Goal: Task Accomplishment & Management: Manage account settings

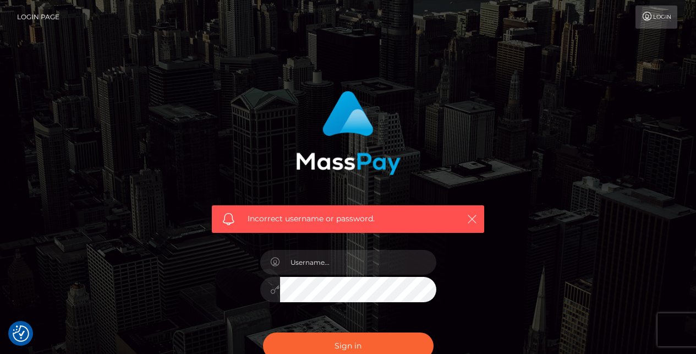
click at [468, 219] on icon "button" at bounding box center [471, 218] width 11 height 11
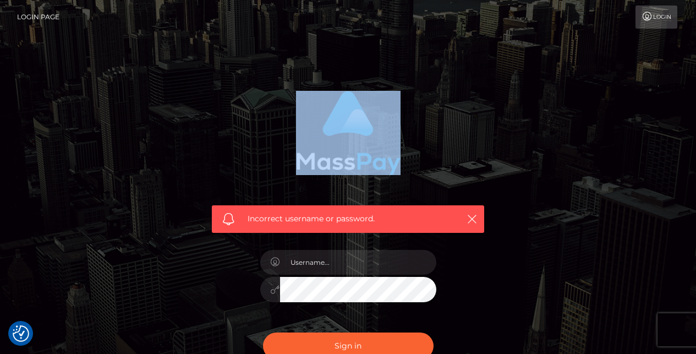
drag, startPoint x: 690, startPoint y: 86, endPoint x: 685, endPoint y: 152, distance: 66.2
click at [685, 147] on div "Incorrect username or password." at bounding box center [348, 240] width 696 height 481
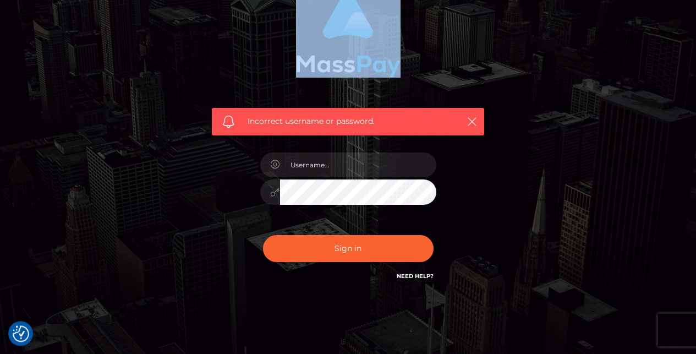
scroll to position [106, 0]
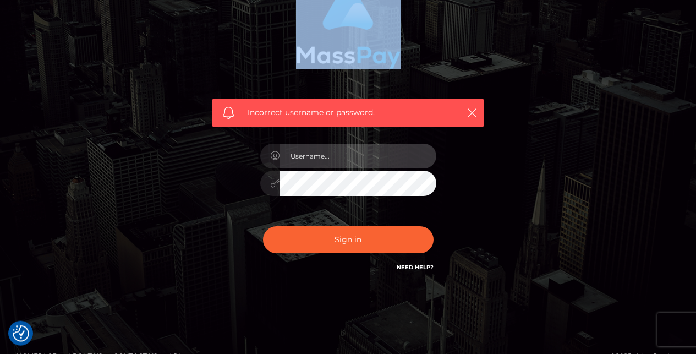
click at [339, 166] on input "text" at bounding box center [358, 156] width 156 height 25
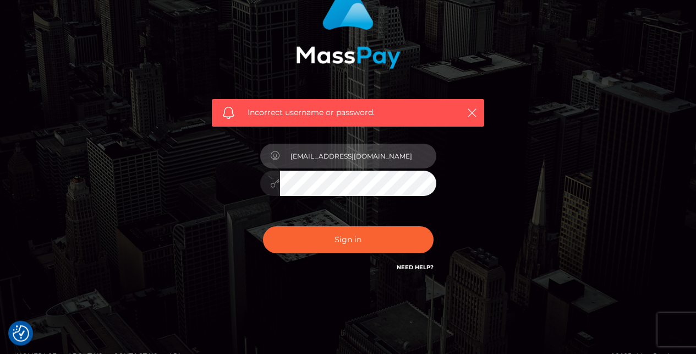
type input "[EMAIL_ADDRESS][DOMAIN_NAME]"
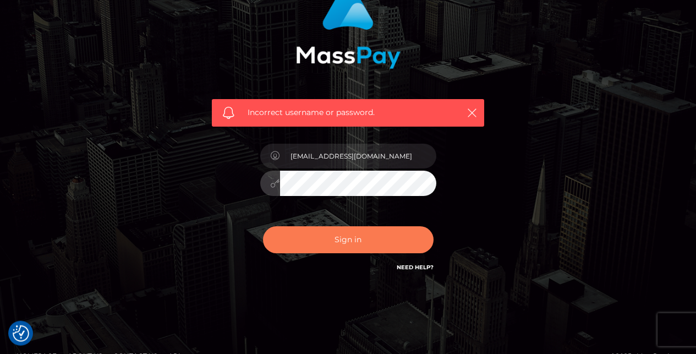
click at [342, 242] on button "Sign in" at bounding box center [348, 239] width 171 height 27
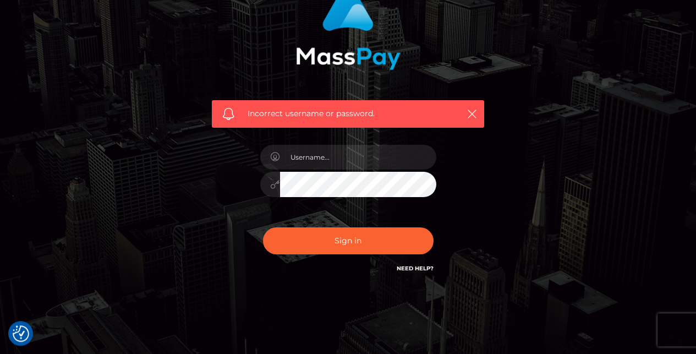
scroll to position [116, 0]
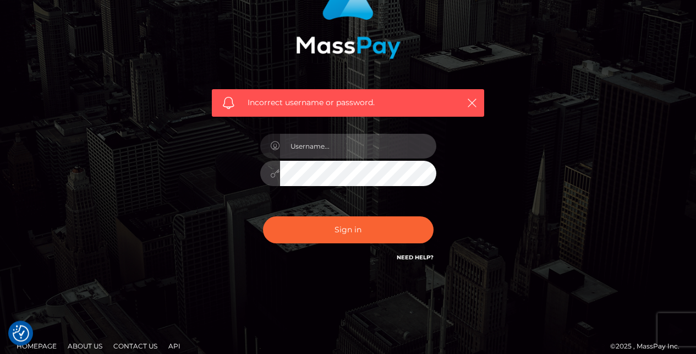
click at [338, 150] on input "text" at bounding box center [358, 146] width 156 height 25
type input "[EMAIL_ADDRESS][DOMAIN_NAME]"
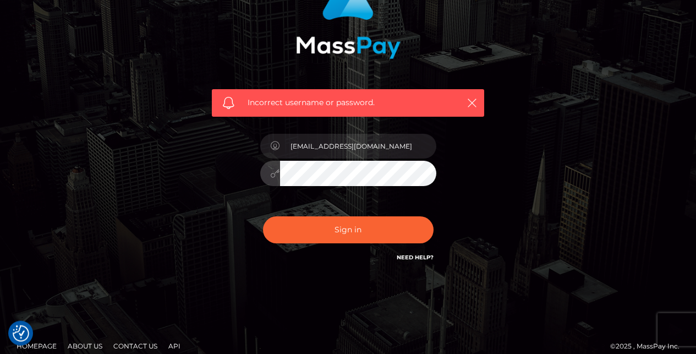
click at [263, 216] on button "Sign in" at bounding box center [348, 229] width 171 height 27
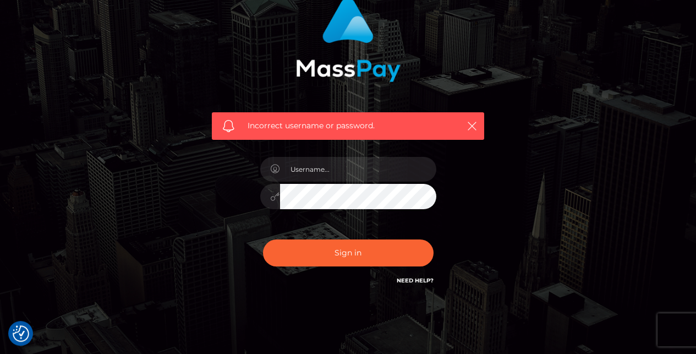
scroll to position [102, 0]
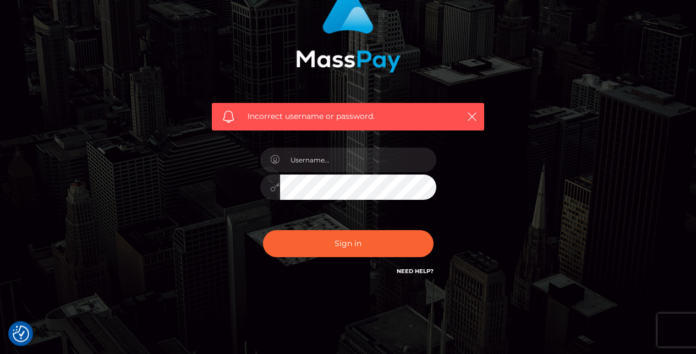
click at [414, 272] on link "Need Help?" at bounding box center [415, 270] width 37 height 7
click at [468, 119] on icon "button" at bounding box center [471, 116] width 11 height 11
click at [407, 272] on link "Need Help?" at bounding box center [415, 270] width 37 height 7
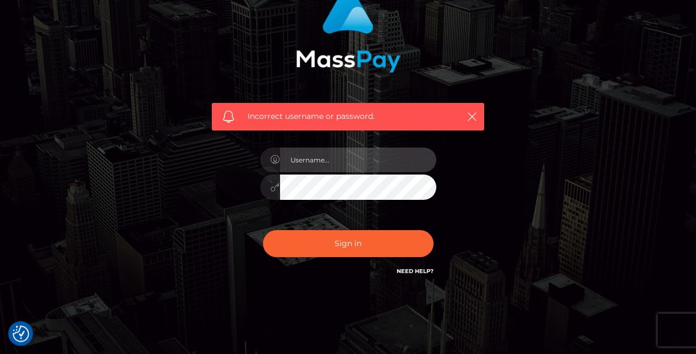
click at [330, 166] on input "text" at bounding box center [358, 159] width 156 height 25
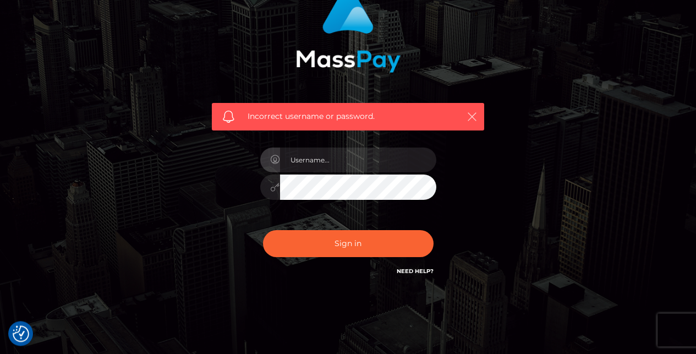
click at [470, 116] on icon "button" at bounding box center [471, 116] width 11 height 11
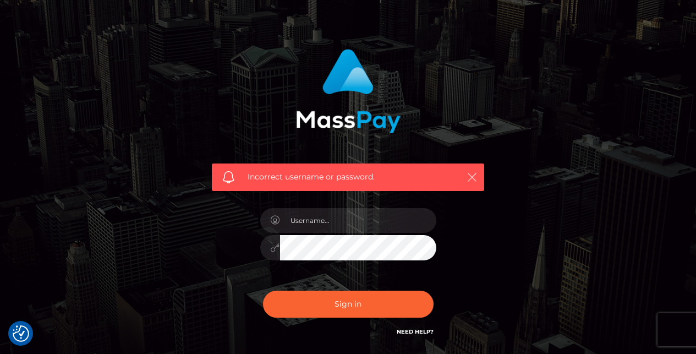
scroll to position [0, 0]
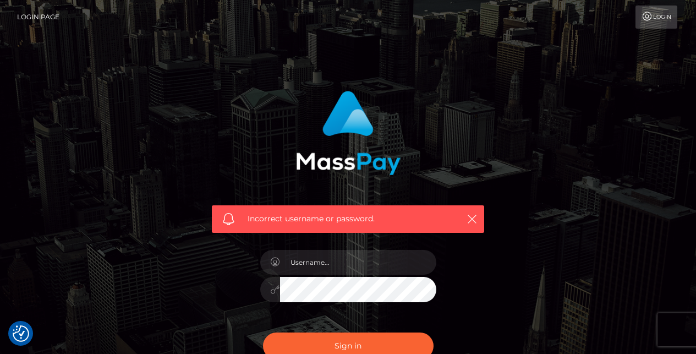
click at [658, 17] on link "Login" at bounding box center [656, 17] width 42 height 23
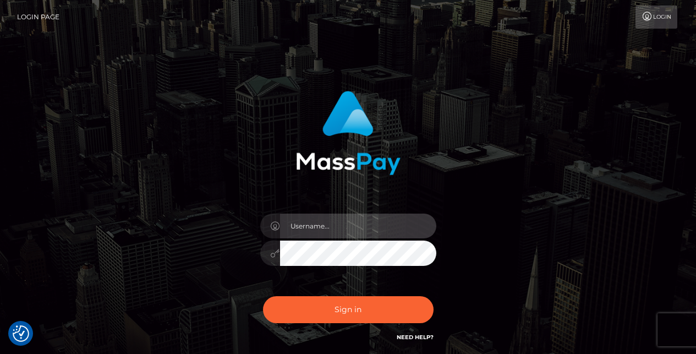
click at [344, 224] on input "text" at bounding box center [358, 225] width 156 height 25
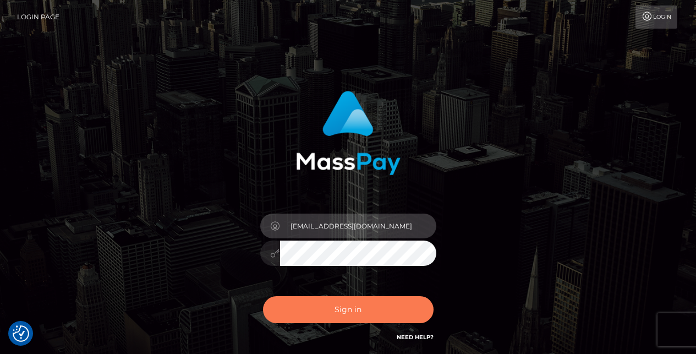
type input "[EMAIL_ADDRESS][DOMAIN_NAME]"
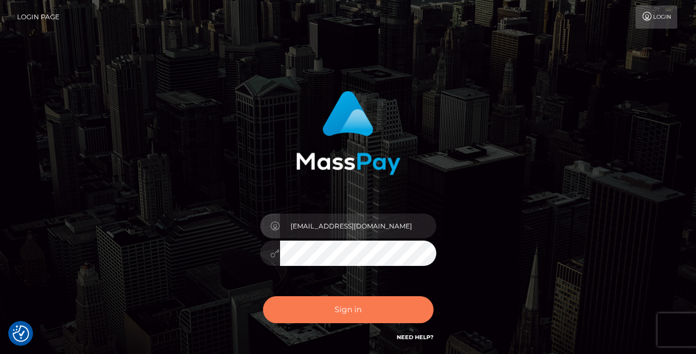
click at [345, 303] on button "Sign in" at bounding box center [348, 309] width 171 height 27
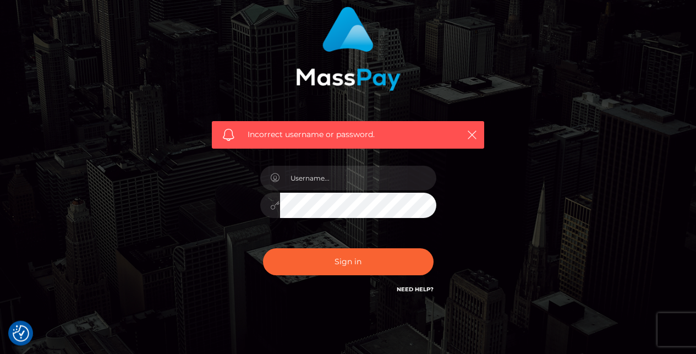
scroll to position [128, 0]
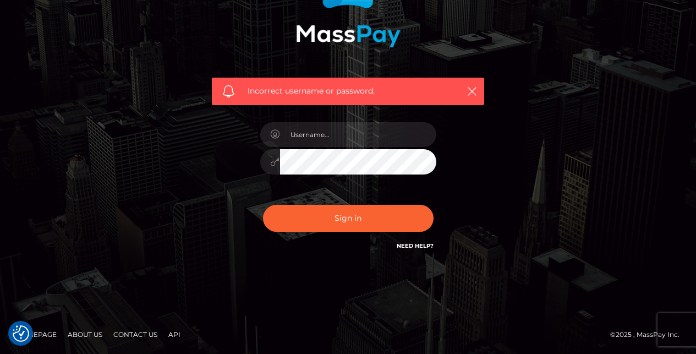
click at [274, 163] on icon at bounding box center [275, 161] width 9 height 9
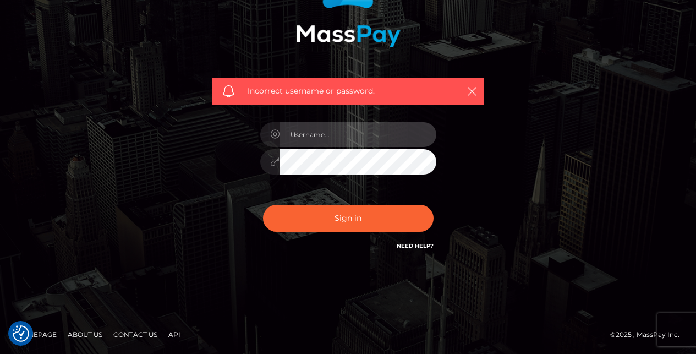
click at [357, 139] on input "text" at bounding box center [358, 134] width 156 height 25
type input "[EMAIL_ADDRESS][DOMAIN_NAME]"
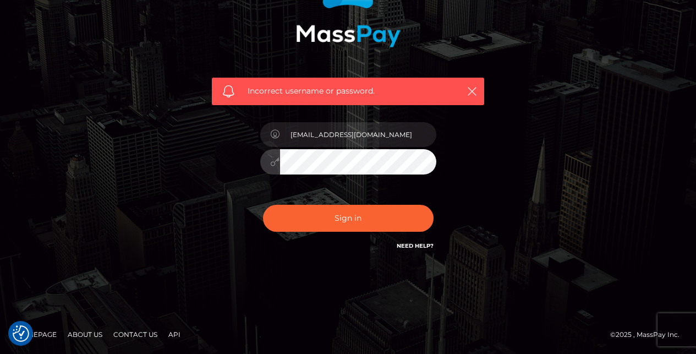
click at [552, 173] on div "Incorrect username or password. [EMAIL_ADDRESS][DOMAIN_NAME]" at bounding box center [348, 113] width 627 height 316
